Goal: Navigation & Orientation: Go to known website

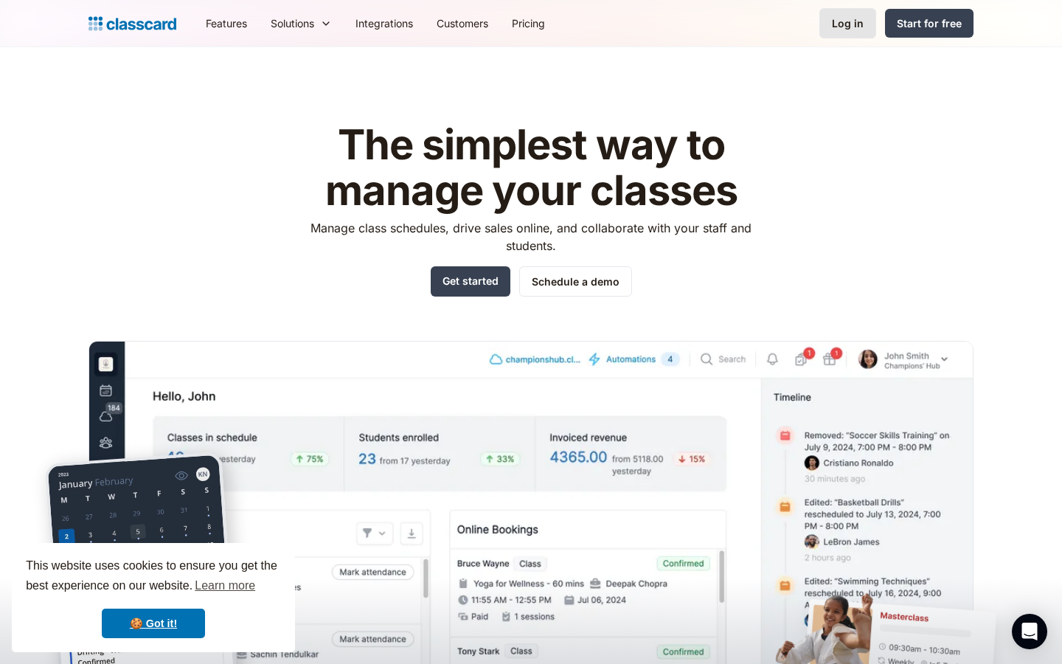
click at [843, 35] on link "Log in" at bounding box center [847, 23] width 57 height 30
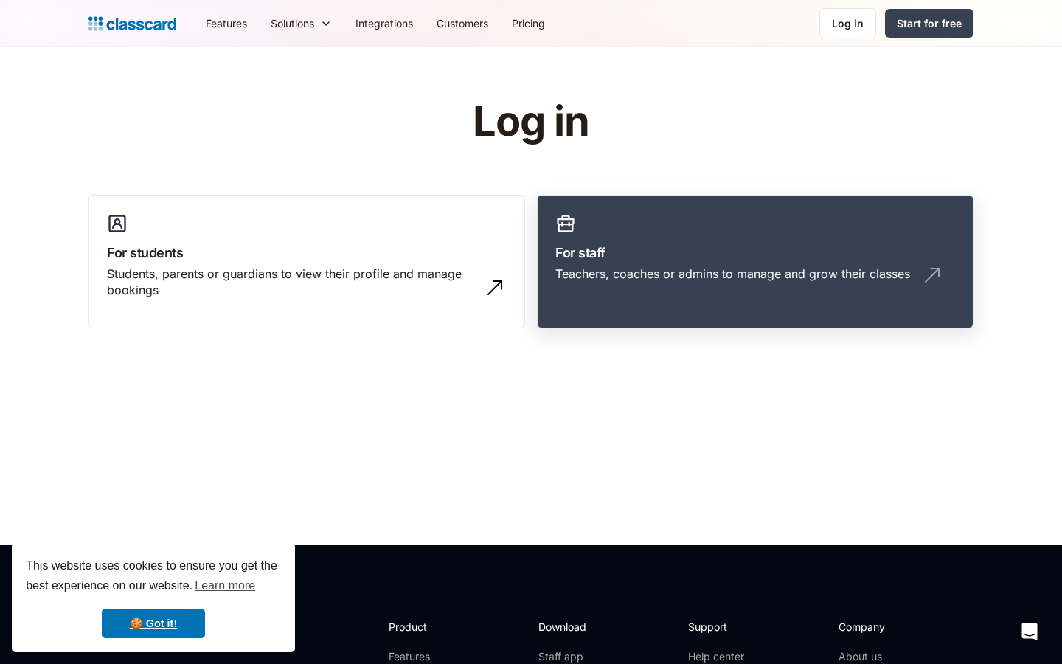
click at [569, 278] on div "Teachers, coaches or admins to manage and grow their classes" at bounding box center [732, 273] width 355 height 16
